Goal: Information Seeking & Learning: Learn about a topic

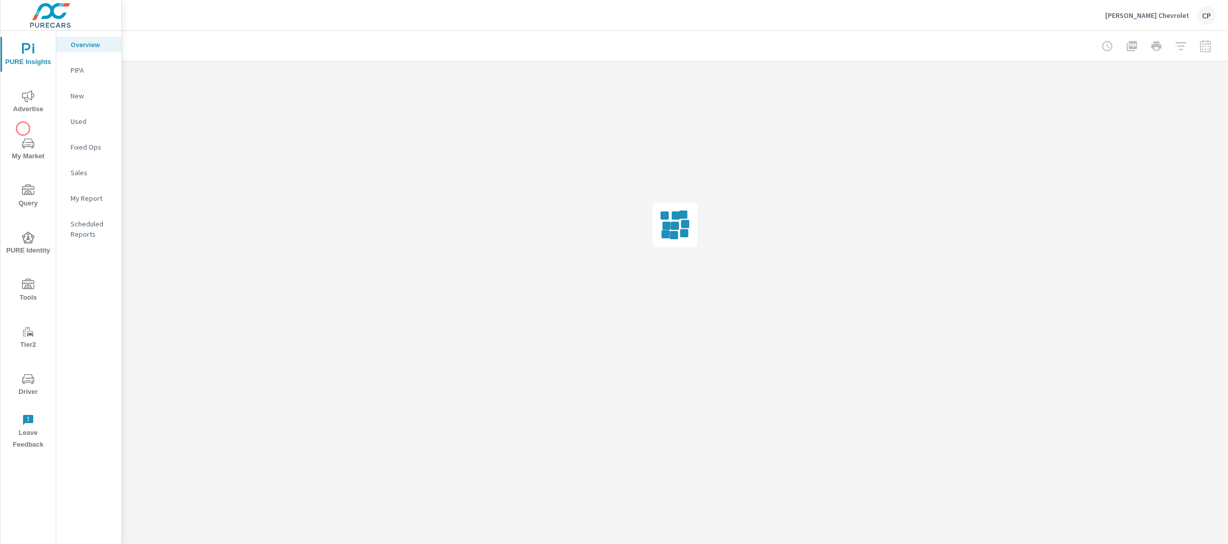
click at [21, 148] on span "My Market" at bounding box center [28, 149] width 49 height 25
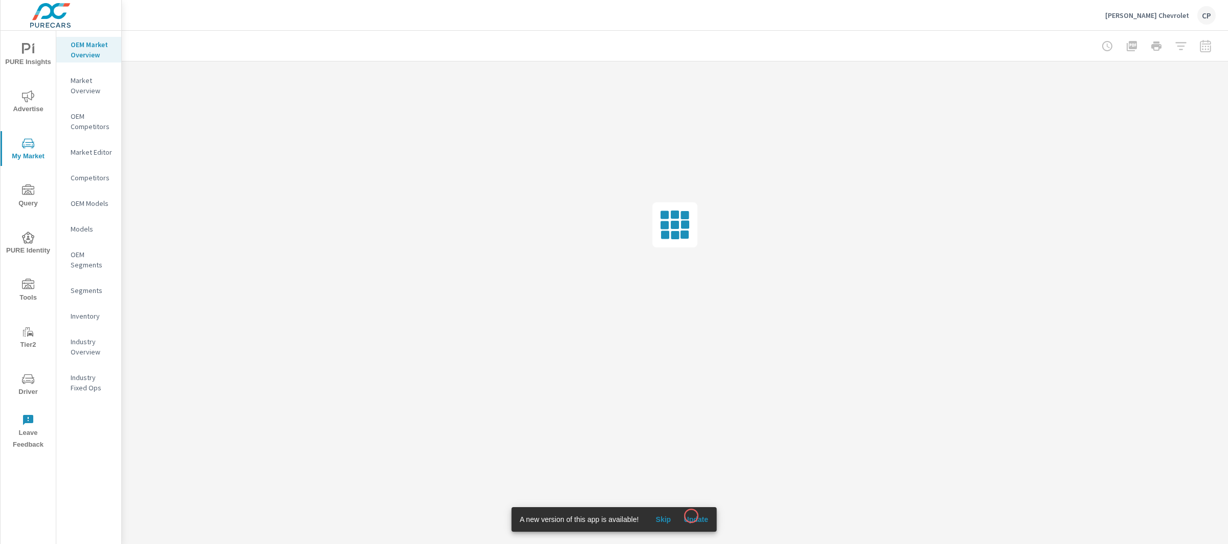
click at [692, 515] on span "Update" at bounding box center [696, 518] width 25 height 9
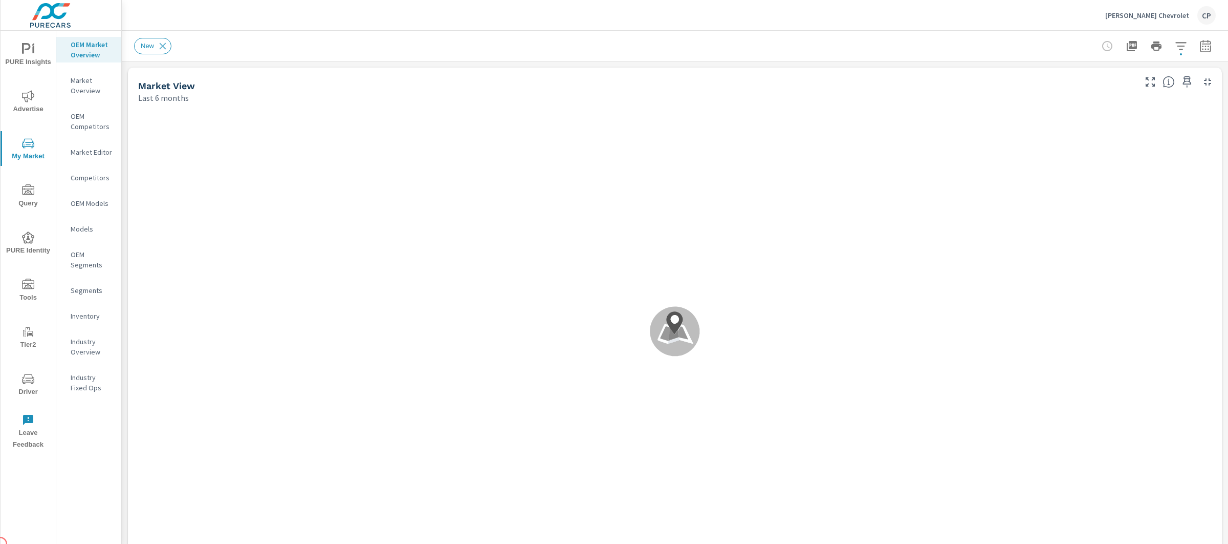
scroll to position [1, 0]
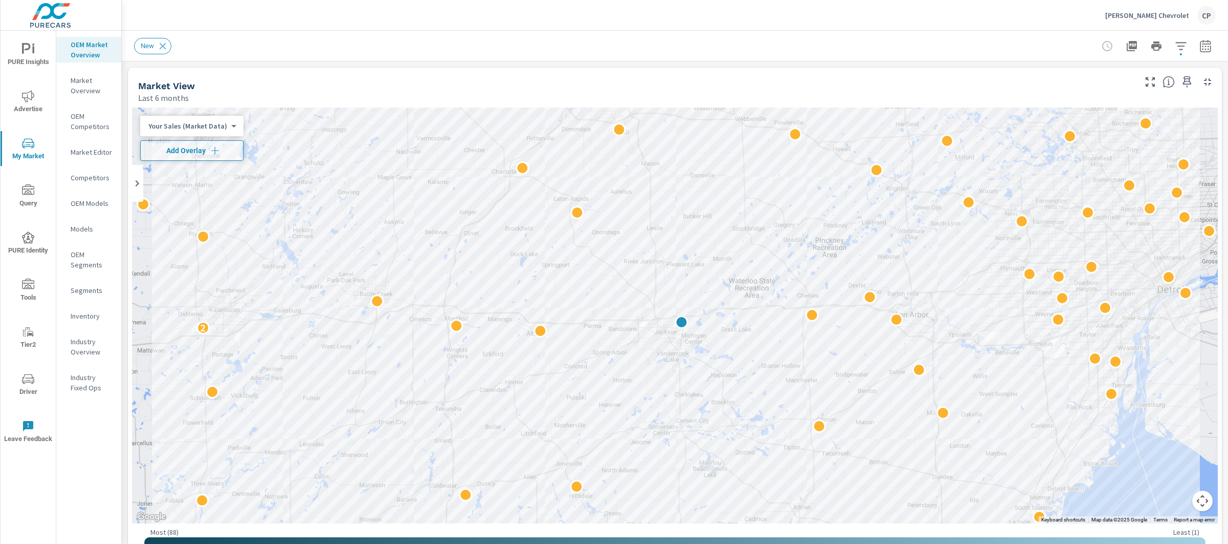
click at [202, 127] on body "PURE Insights Advertise My Market Query PURE Identity Tools Tier2 Driver Leave …" at bounding box center [614, 272] width 1228 height 544
click at [314, 71] on div at bounding box center [614, 272] width 1228 height 544
click at [1193, 496] on button "Map camera controls" at bounding box center [1203, 500] width 20 height 20
click at [1169, 445] on button "Zoom in" at bounding box center [1177, 449] width 20 height 20
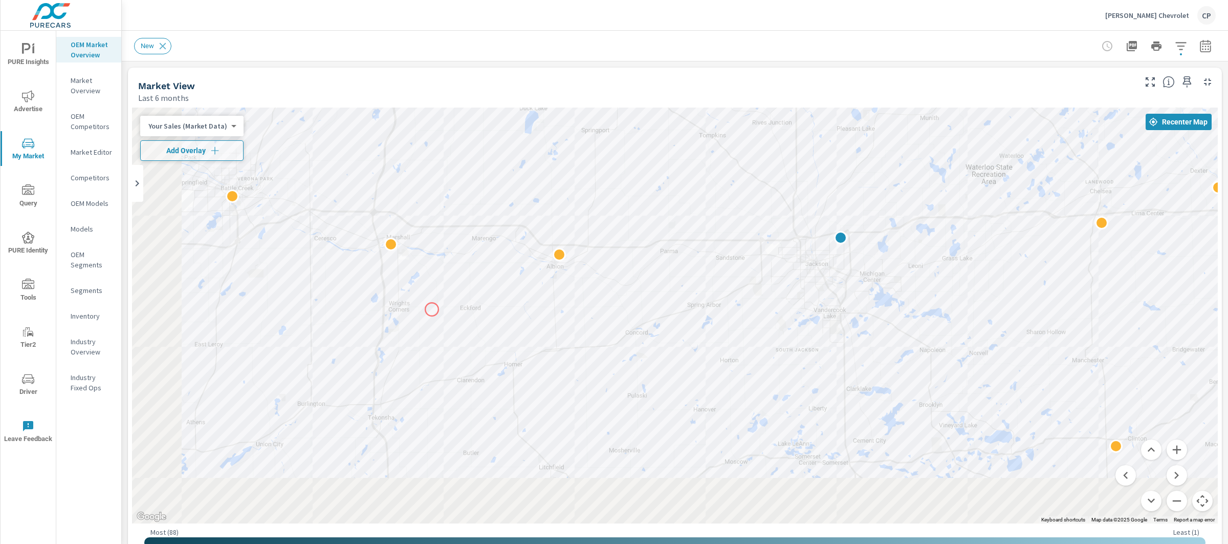
drag, startPoint x: 272, startPoint y: 394, endPoint x: 431, endPoint y: 310, distance: 180.4
click at [432, 309] on div "2" at bounding box center [675, 315] width 1086 height 416
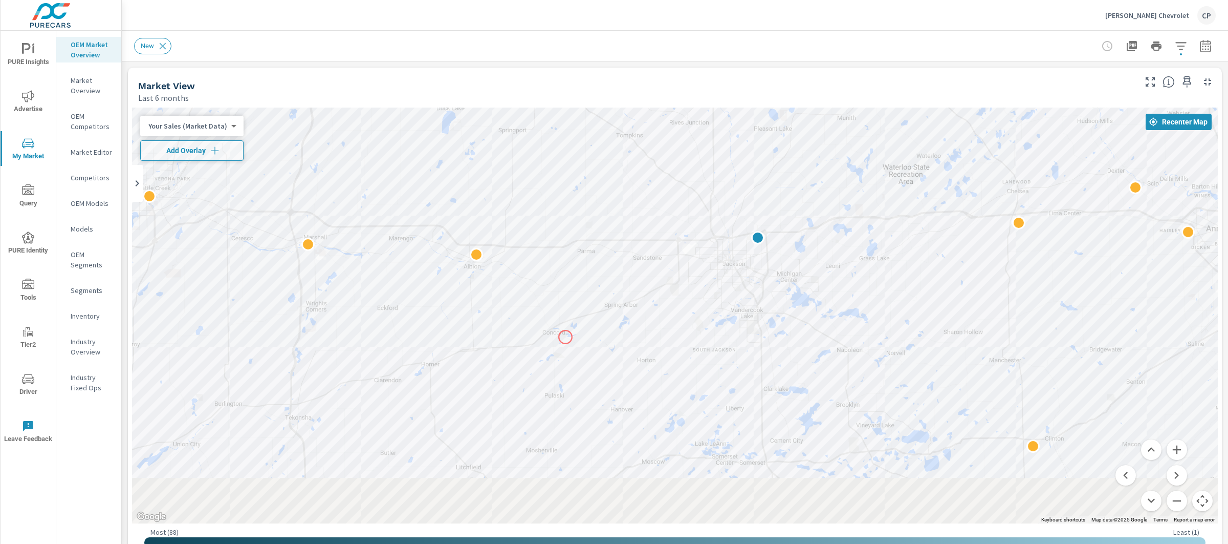
drag, startPoint x: 652, startPoint y: 337, endPoint x: 566, endPoint y: 337, distance: 86.5
click at [566, 337] on div "2" at bounding box center [675, 315] width 1086 height 416
